Goal: Task Accomplishment & Management: Manage account settings

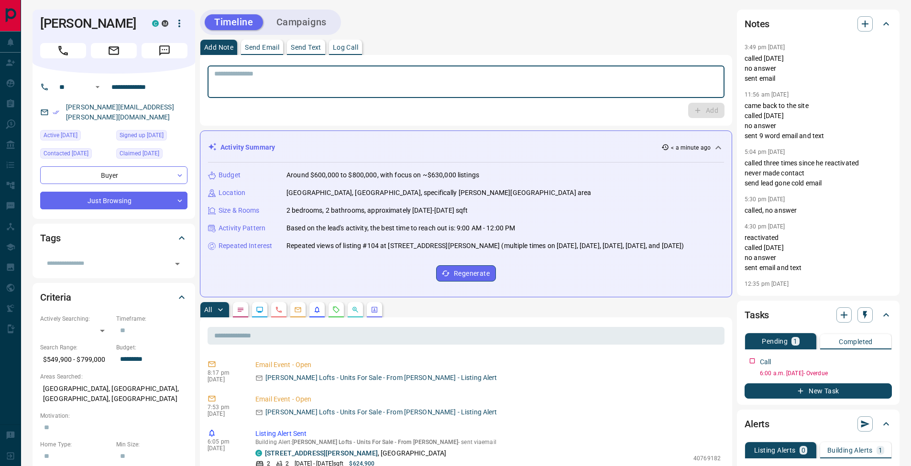
click at [377, 91] on textarea at bounding box center [466, 82] width 504 height 24
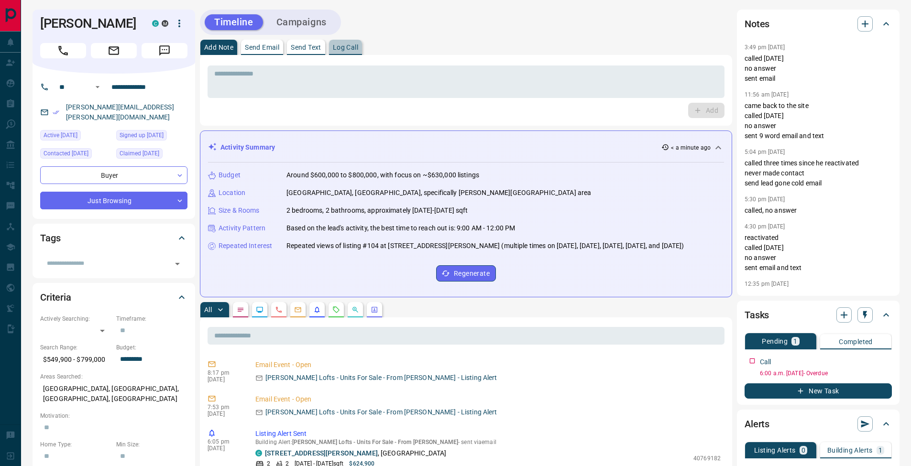
click at [358, 49] on p "Log Call" at bounding box center [345, 47] width 25 height 7
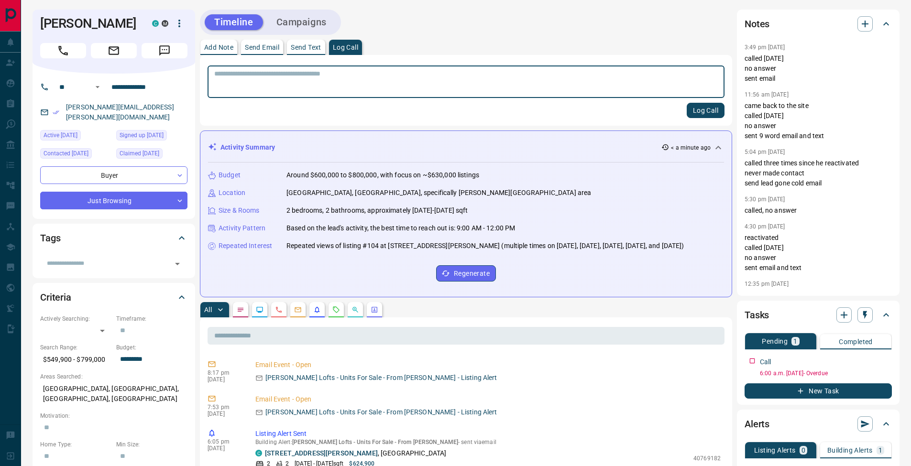
click at [714, 115] on button "Log Call" at bounding box center [706, 110] width 38 height 15
click at [210, 47] on p "Add Note" at bounding box center [218, 47] width 29 height 7
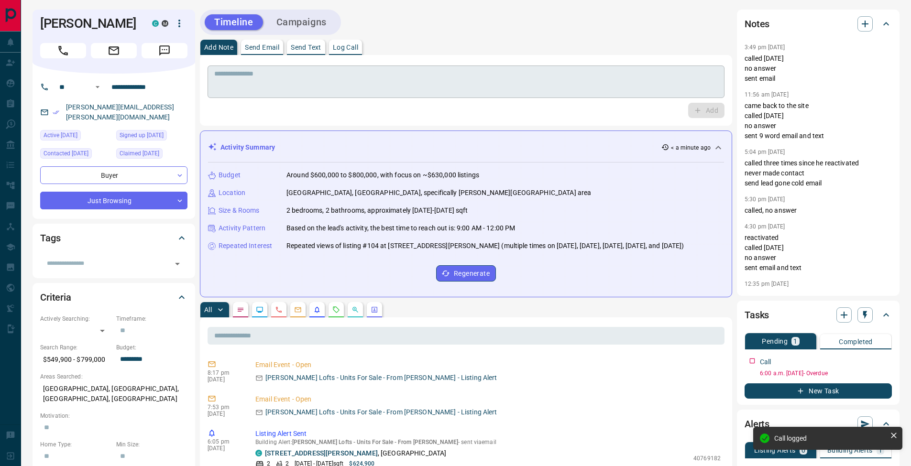
click at [238, 77] on textarea at bounding box center [466, 82] width 504 height 24
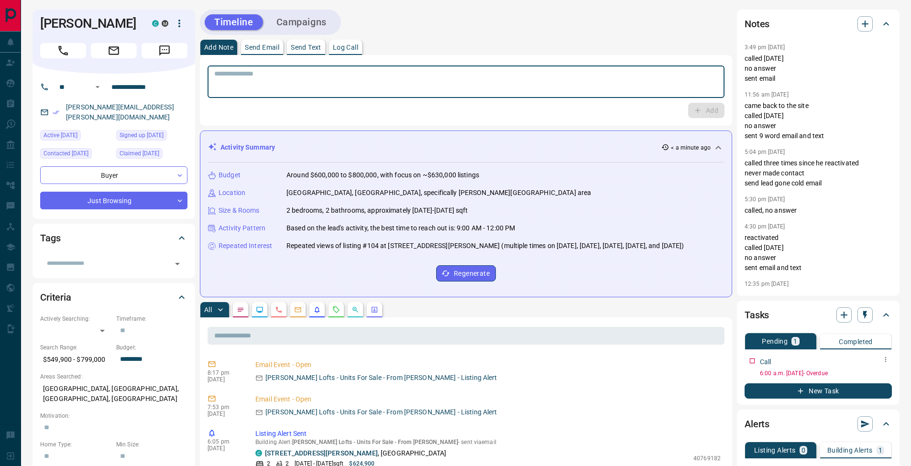
click at [884, 360] on icon "button" at bounding box center [886, 360] width 8 height 8
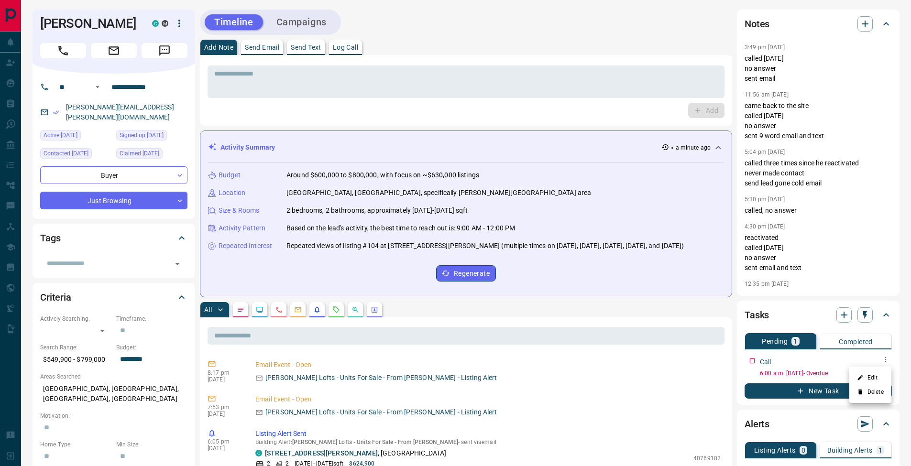
click at [881, 376] on li "Edit" at bounding box center [871, 378] width 42 height 14
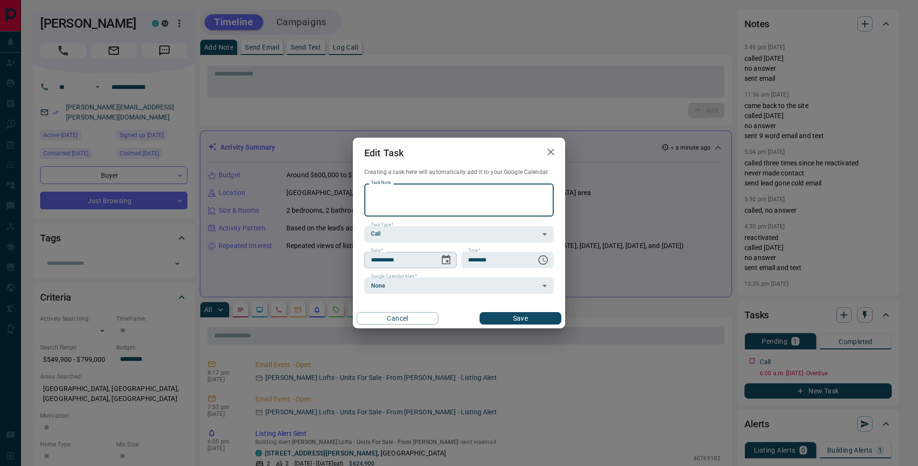
click at [442, 259] on icon "Choose date, selected date is Sep 16, 2025" at bounding box center [446, 259] width 11 height 11
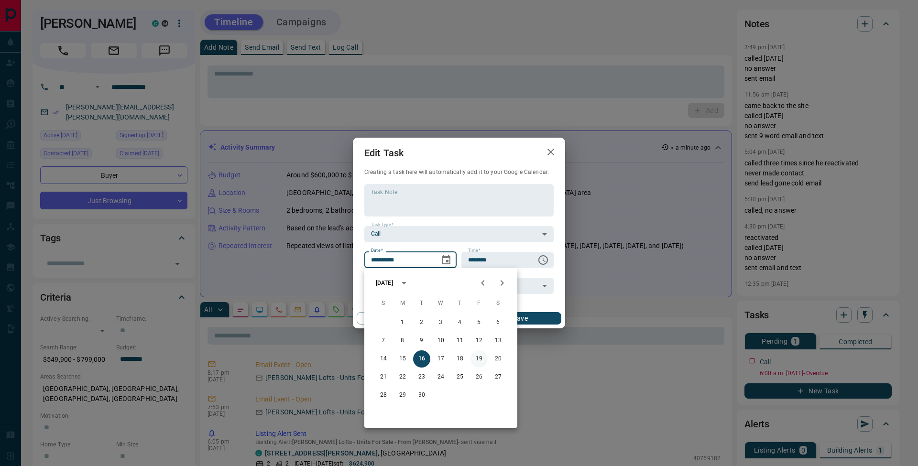
click at [480, 359] on button "19" at bounding box center [479, 359] width 17 height 17
type input "**********"
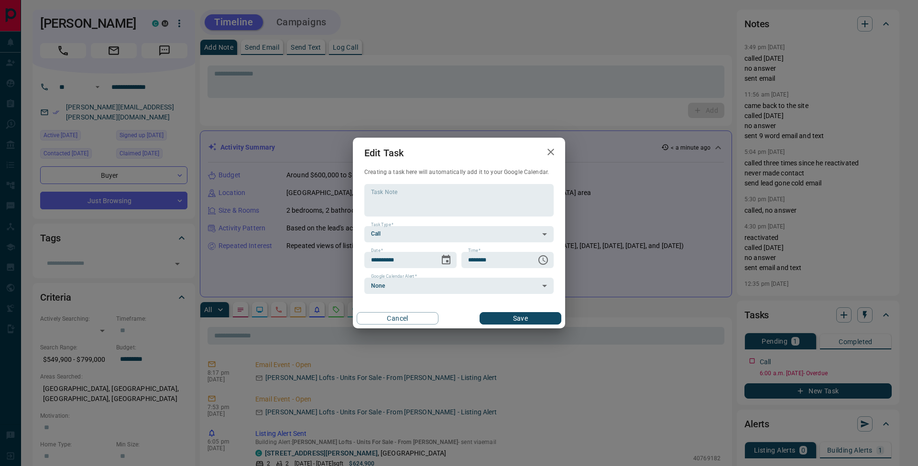
click at [544, 311] on div "Cancel Save" at bounding box center [459, 319] width 212 height 20
click at [555, 316] on button "Save" at bounding box center [521, 318] width 82 height 12
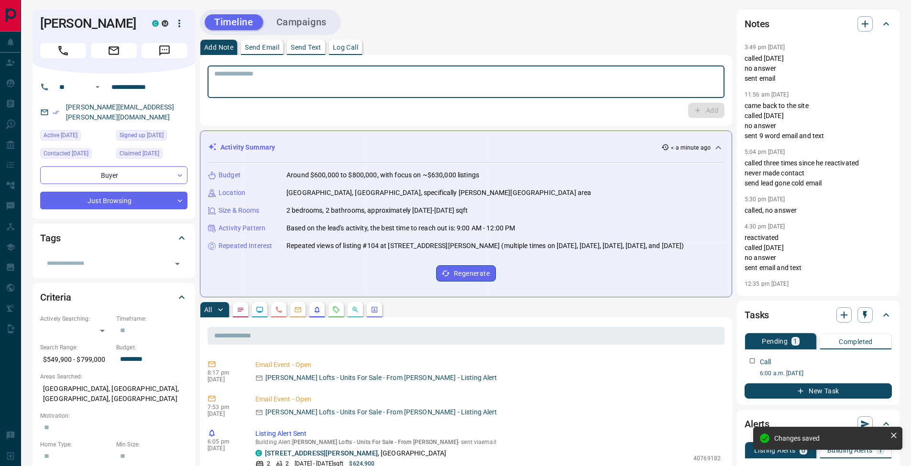
click at [316, 86] on textarea at bounding box center [466, 82] width 504 height 24
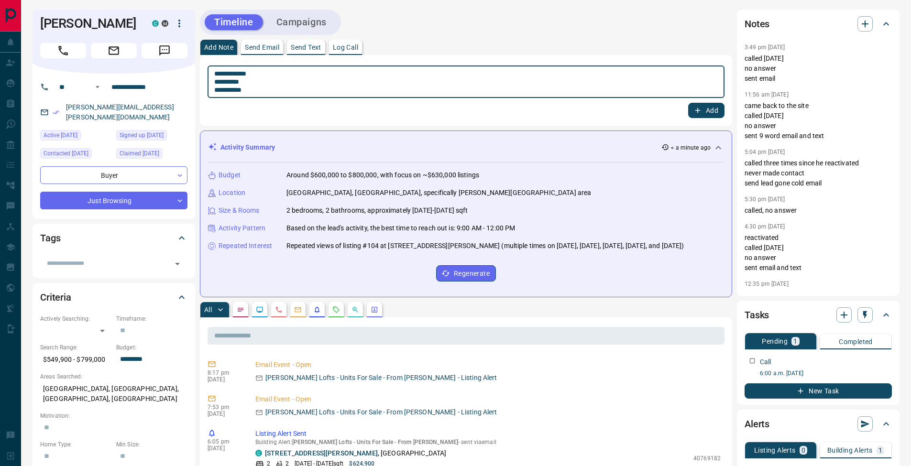
type textarea "**********"
click at [710, 106] on button "Add" at bounding box center [706, 110] width 36 height 15
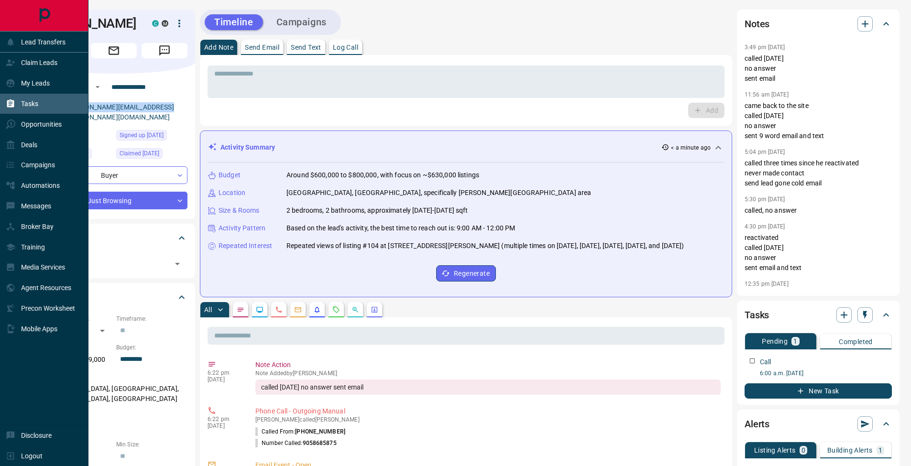
click at [11, 105] on icon at bounding box center [11, 104] width 10 height 10
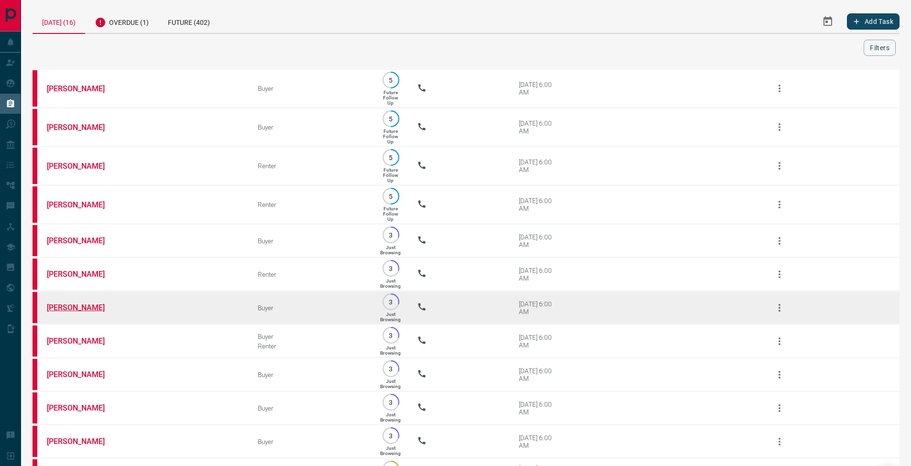
click at [76, 312] on link "[PERSON_NAME]" at bounding box center [83, 307] width 72 height 9
